Goal: Use online tool/utility: Utilize a website feature to perform a specific function

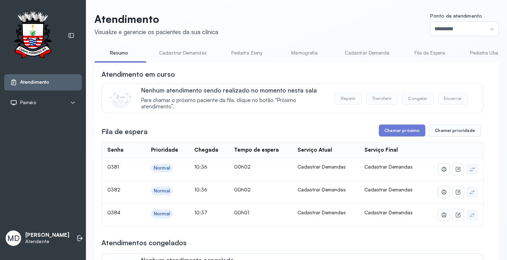
click at [390, 133] on button "Chamar próximo" at bounding box center [402, 131] width 47 height 12
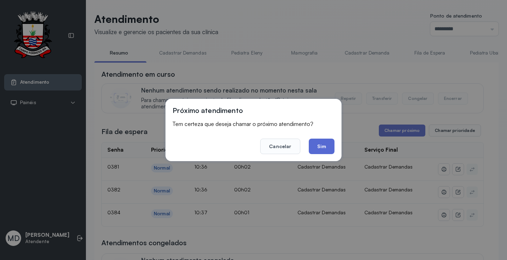
click at [325, 147] on button "Sim" at bounding box center [322, 147] width 26 height 16
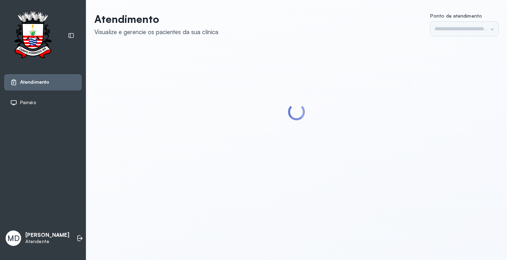
type input "*********"
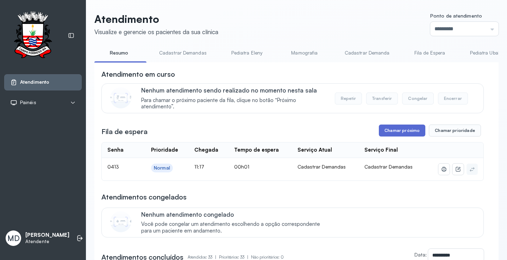
click at [403, 132] on button "Chamar próximo" at bounding box center [402, 131] width 47 height 12
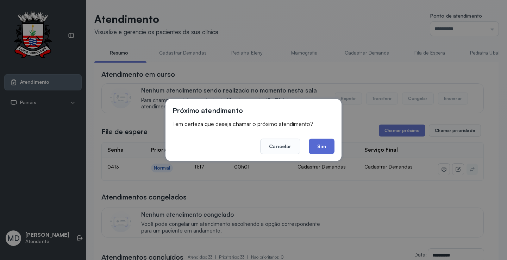
click at [325, 143] on button "Sim" at bounding box center [322, 147] width 26 height 16
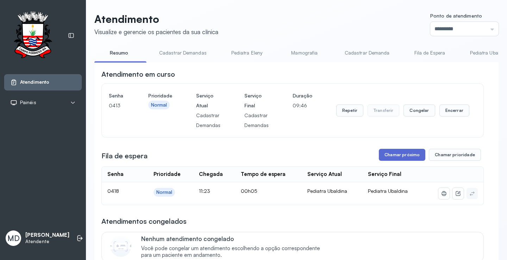
click at [412, 155] on button "Chamar próximo" at bounding box center [402, 155] width 47 height 12
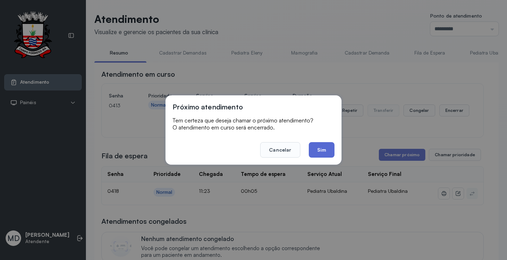
click at [320, 147] on button "Sim" at bounding box center [322, 150] width 26 height 16
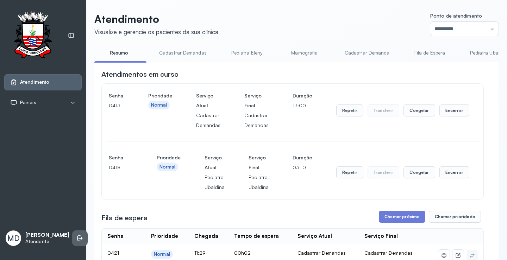
click at [76, 235] on icon at bounding box center [79, 238] width 7 height 7
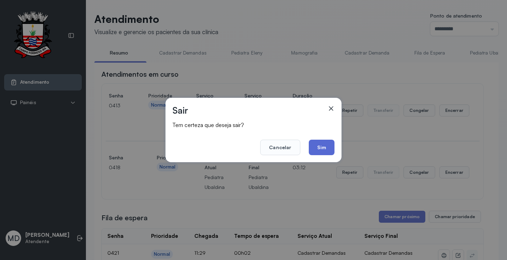
click at [325, 146] on button "Sim" at bounding box center [322, 148] width 26 height 16
